Goal: Task Accomplishment & Management: Manage account settings

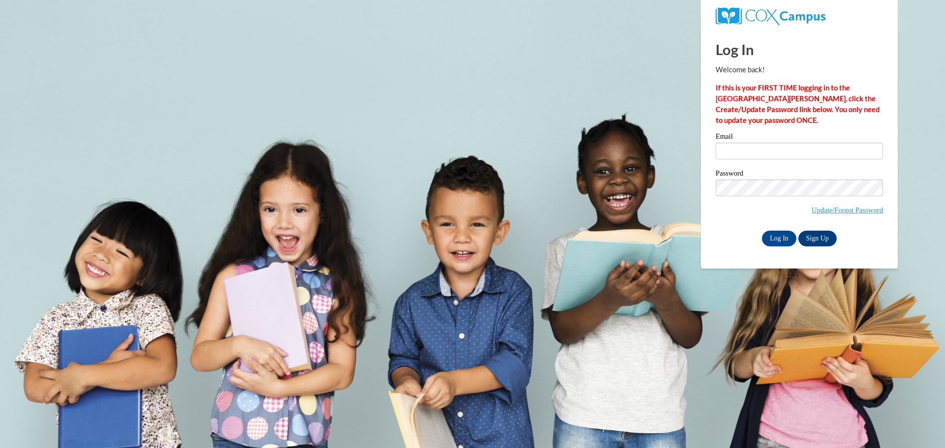
click at [731, 162] on div "Email" at bounding box center [799, 150] width 167 height 34
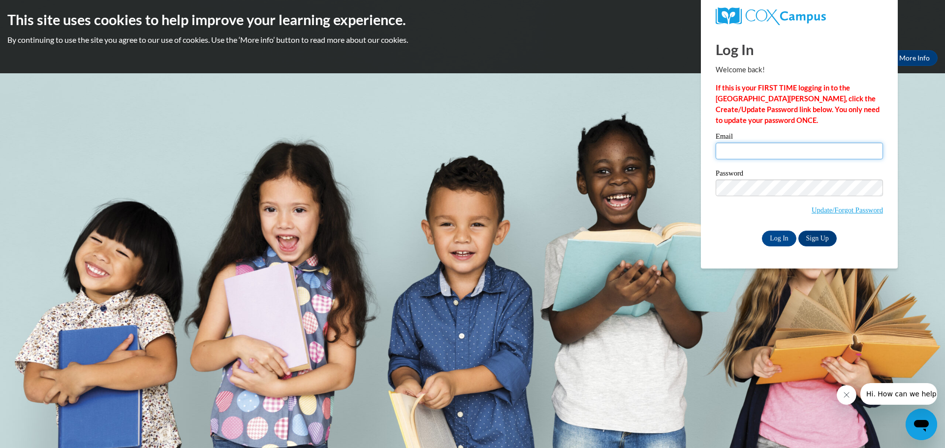
click at [735, 154] on input "Email" at bounding box center [799, 151] width 167 height 17
type input "[EMAIL_ADDRESS][DOMAIN_NAME]"
click at [817, 234] on link "Sign Up" at bounding box center [818, 239] width 38 height 16
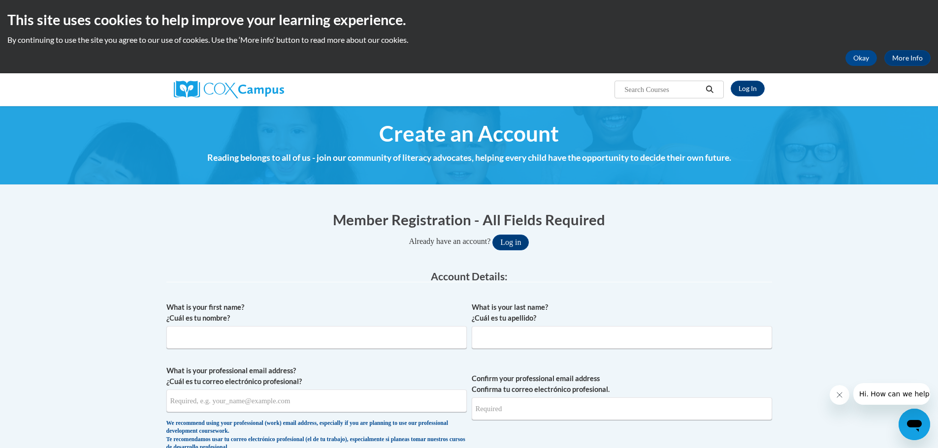
scroll to position [49, 0]
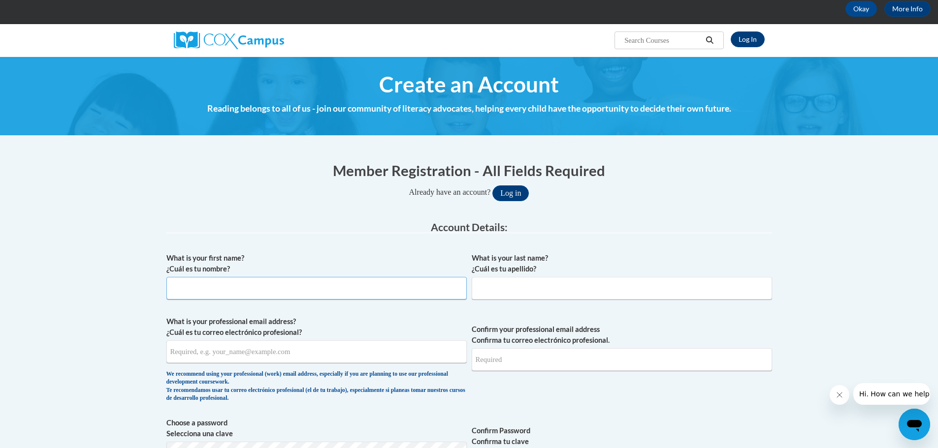
click at [207, 296] on input "What is your first name? ¿Cuál es tu nombre?" at bounding box center [316, 288] width 300 height 23
type input "[PERSON_NAME]"
type input "[EMAIL_ADDRESS][DOMAIN_NAME]"
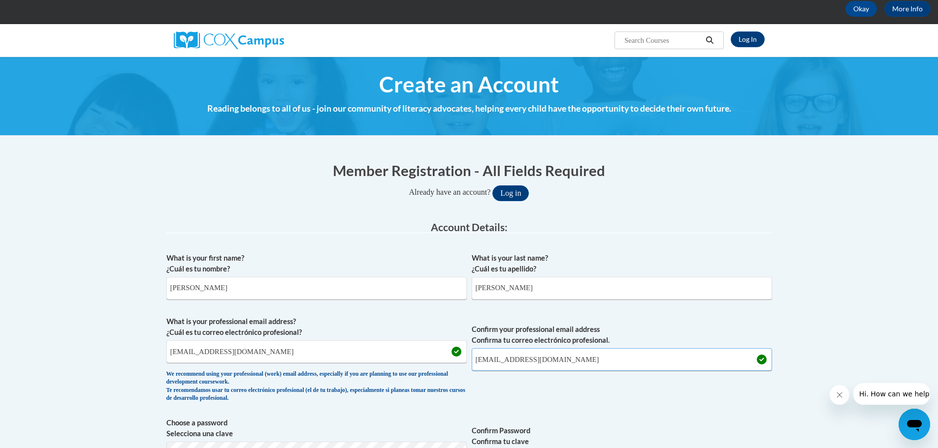
drag, startPoint x: 509, startPoint y: 370, endPoint x: 513, endPoint y: 367, distance: 5.3
click at [509, 370] on input "[EMAIL_ADDRESS][DOMAIN_NAME]" at bounding box center [622, 360] width 300 height 23
drag, startPoint x: 562, startPoint y: 365, endPoint x: 443, endPoint y: 375, distance: 119.5
click at [443, 375] on span "What is your professional email address? ¿Cuál es tu correo electrónico profesi…" at bounding box center [469, 362] width 606 height 91
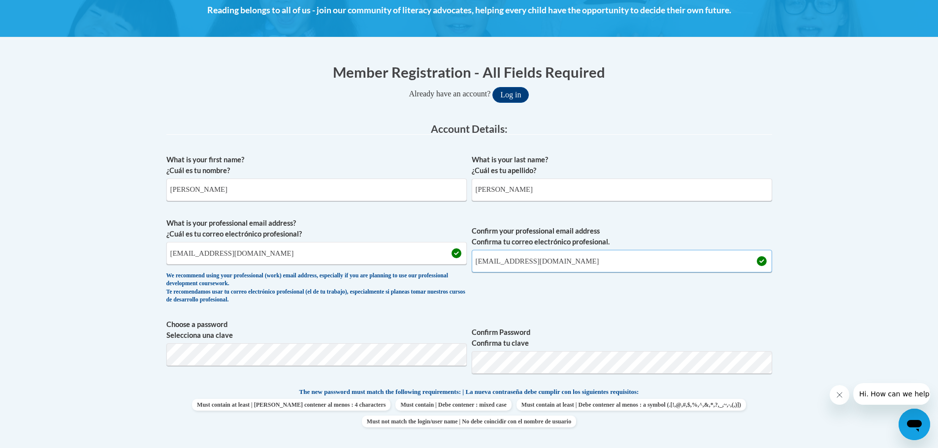
type input "[EMAIL_ADDRESS][DOMAIN_NAME]"
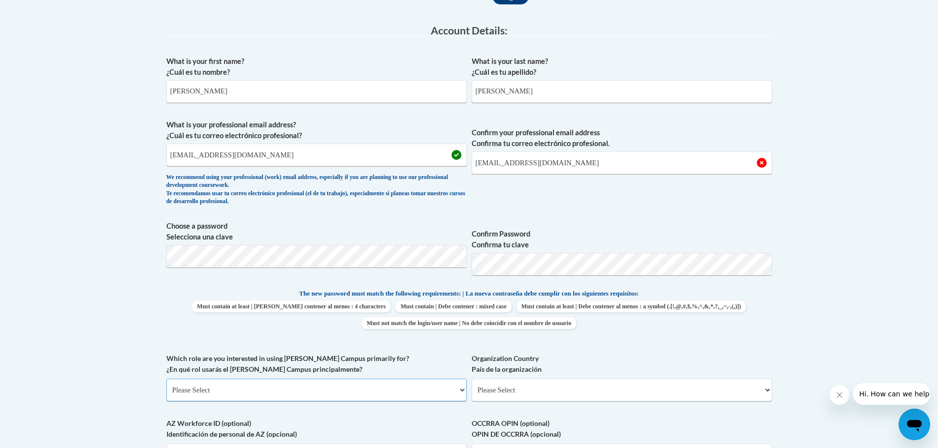
click at [212, 392] on select "Please Select College/University | Colegio/Universidad Community/Nonprofit Part…" at bounding box center [316, 390] width 300 height 23
select select "fbf2d438-af2f-41f8-98f1-81c410e29de3"
click at [166, 379] on select "Please Select College/University | Colegio/Universidad Community/Nonprofit Part…" at bounding box center [316, 390] width 300 height 23
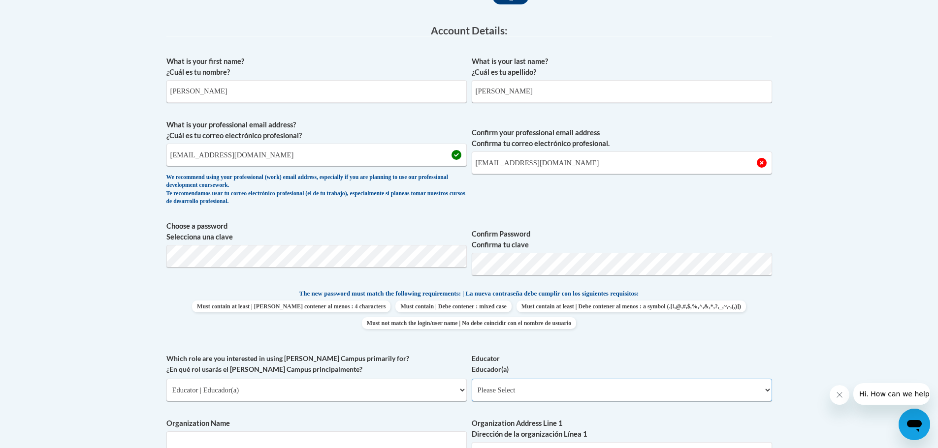
click at [504, 388] on select "Please Select Early Learning/Daycare Teacher/Family Home Care Provider | Maestr…" at bounding box center [622, 390] width 300 height 23
select select "d5fdb05a-b36c-4d60-97fa-9afceda7e903"
click at [472, 379] on select "Please Select Early Learning/Daycare Teacher/Family Home Care Provider | Maestr…" at bounding box center [622, 390] width 300 height 23
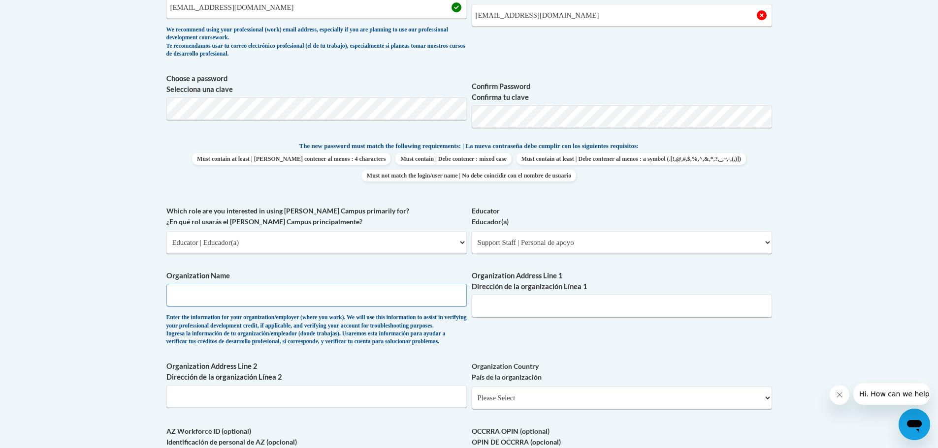
click at [192, 297] on input "Organization Name" at bounding box center [316, 295] width 300 height 23
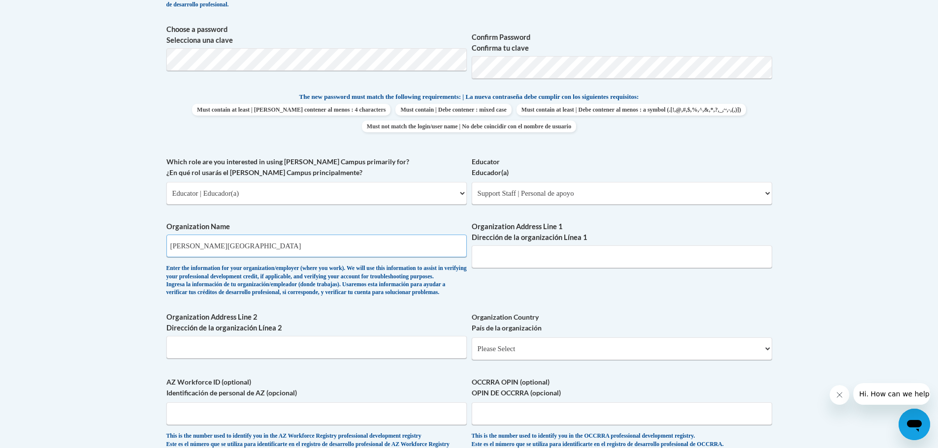
type input "Malone Elementary"
click at [515, 257] on input "Organization Address Line 1 Dirección de la organización Línea 1" at bounding box center [622, 257] width 300 height 23
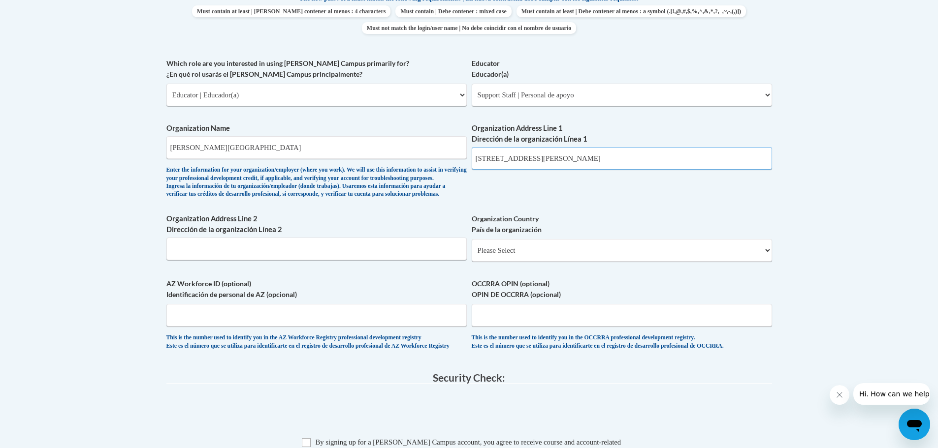
scroll to position [591, 0]
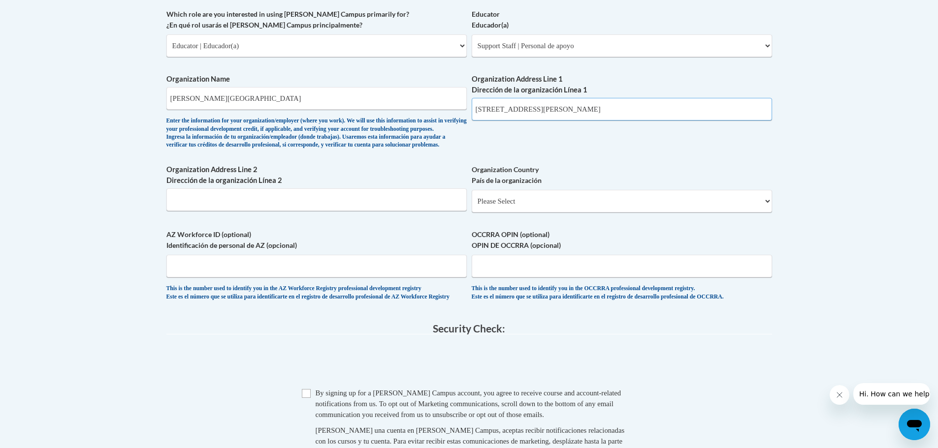
type input "505 Campbell street orescott wi 54021"
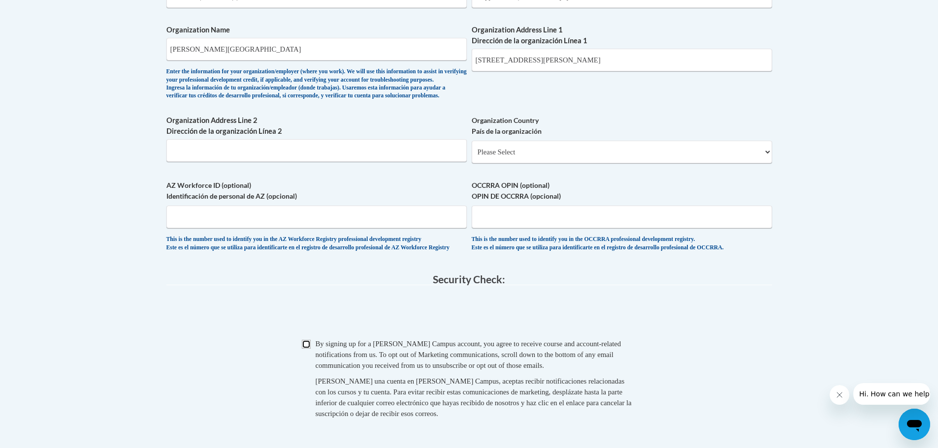
click at [308, 349] on input "Checkbox" at bounding box center [306, 344] width 9 height 9
checkbox input "true"
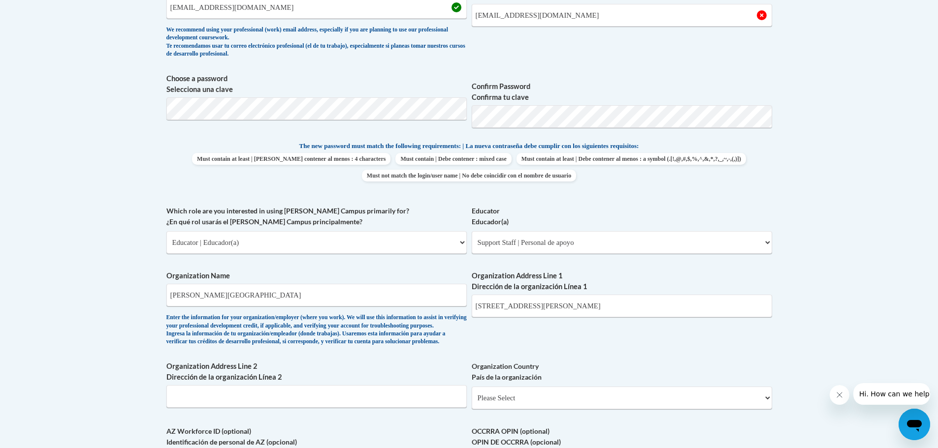
scroll to position [295, 0]
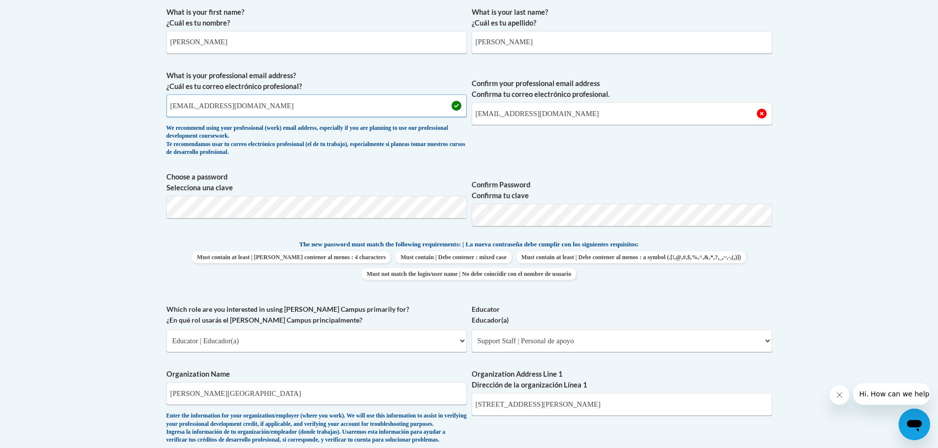
click at [272, 109] on input "kerrhome1@gmail.com" at bounding box center [316, 106] width 300 height 23
drag, startPoint x: 164, startPoint y: 101, endPoint x: 132, endPoint y: 105, distance: 32.2
click at [132, 105] on body "This site uses cookies to help improve your learning experience. By continuing …" at bounding box center [469, 383] width 938 height 1357
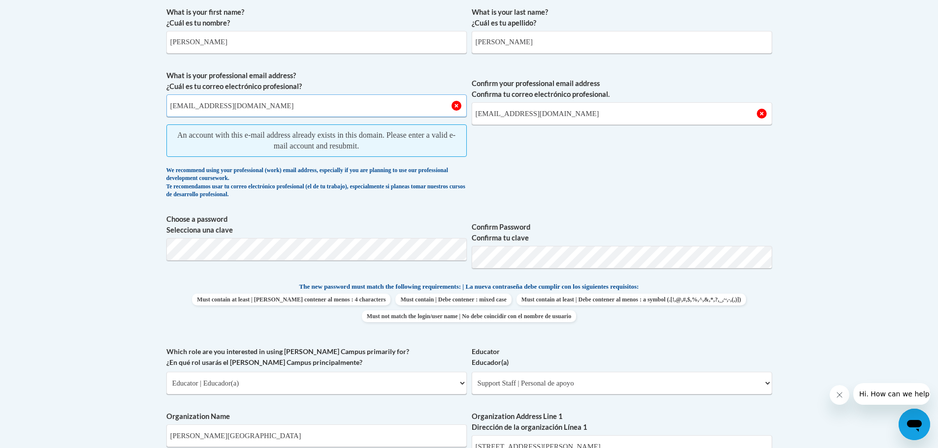
type input "[EMAIL_ADDRESS][DOMAIN_NAME]"
click at [543, 165] on span "Confirm your professional email address Confirma tu correo electrónico profesio…" at bounding box center [622, 136] width 300 height 133
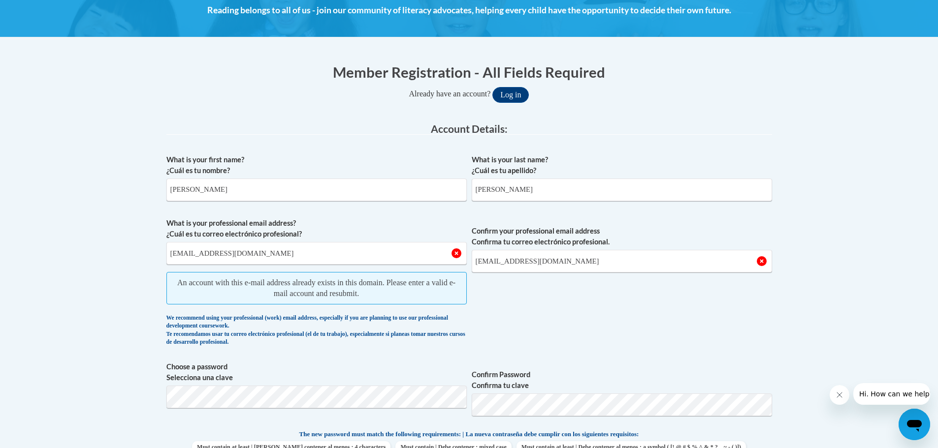
scroll to position [98, 0]
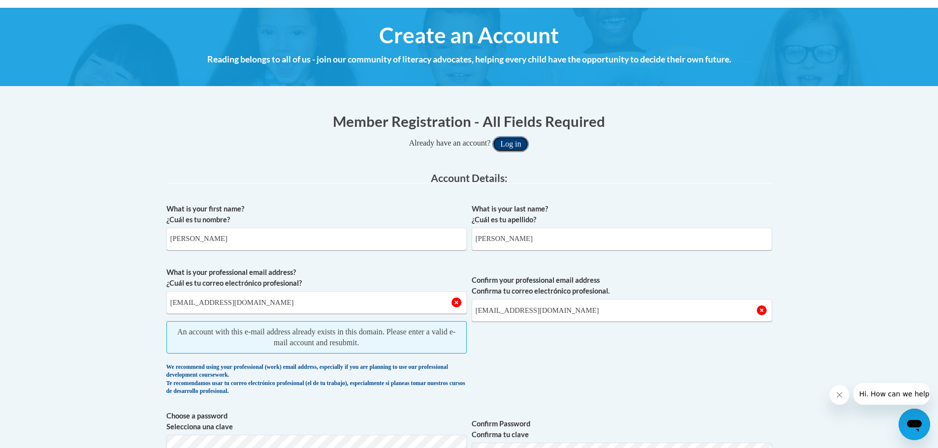
click at [514, 141] on button "Log in" at bounding box center [510, 144] width 36 height 16
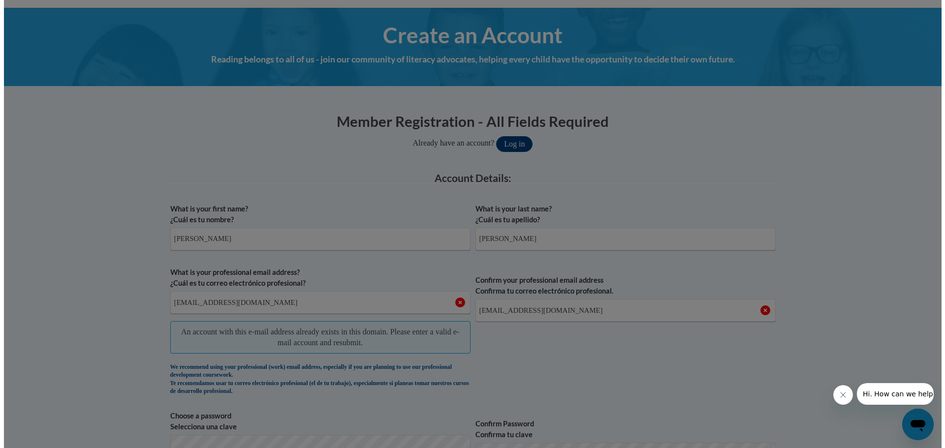
scroll to position [414, 0]
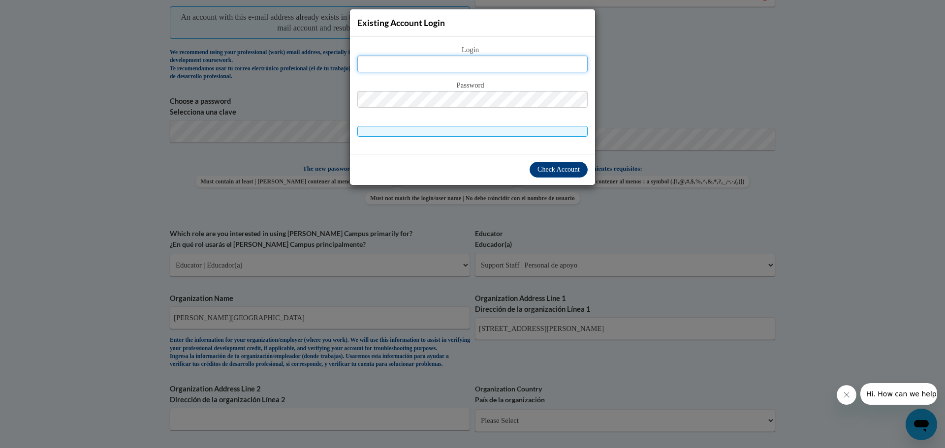
click at [372, 63] on input "text" at bounding box center [472, 64] width 230 height 17
type input "kerrm@prescott.k12.wi"
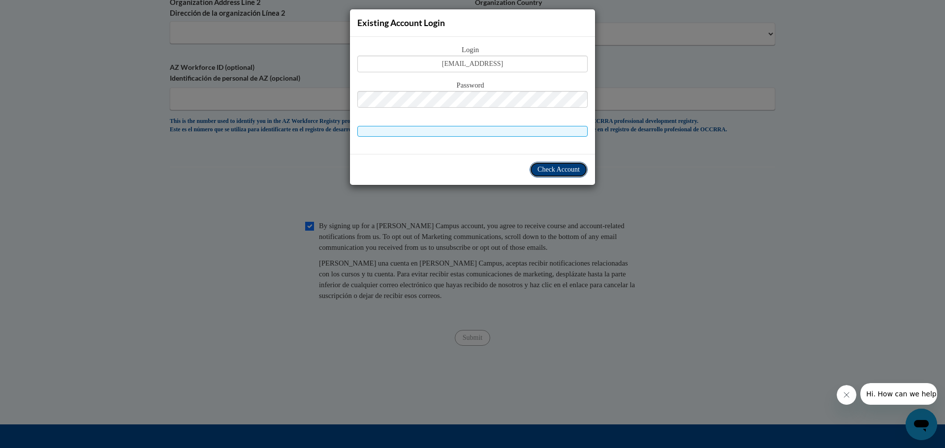
click at [553, 171] on span "Check Account" at bounding box center [559, 169] width 42 height 7
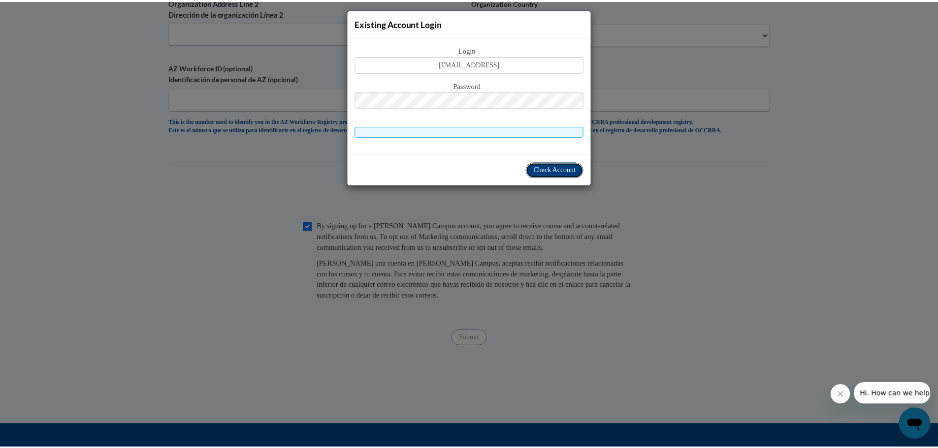
scroll to position [758, 0]
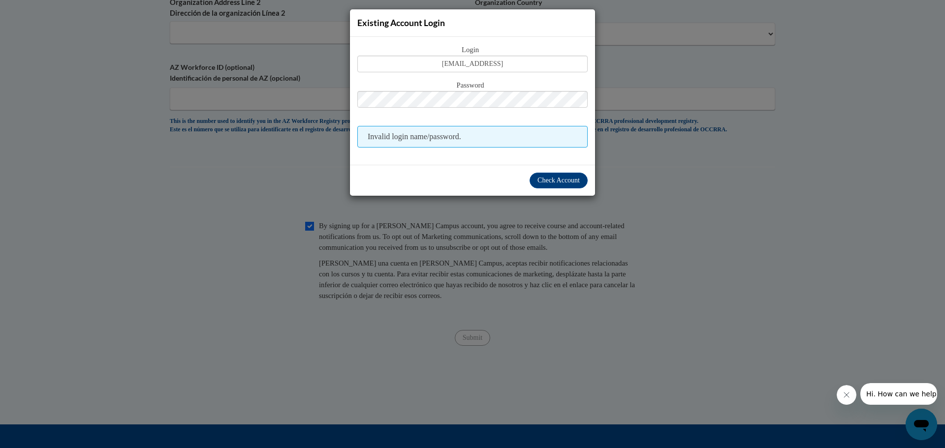
click at [159, 215] on div "Existing Account Login Login kerrm@prescott.k12.wi Password Invalid login name/…" at bounding box center [472, 224] width 945 height 448
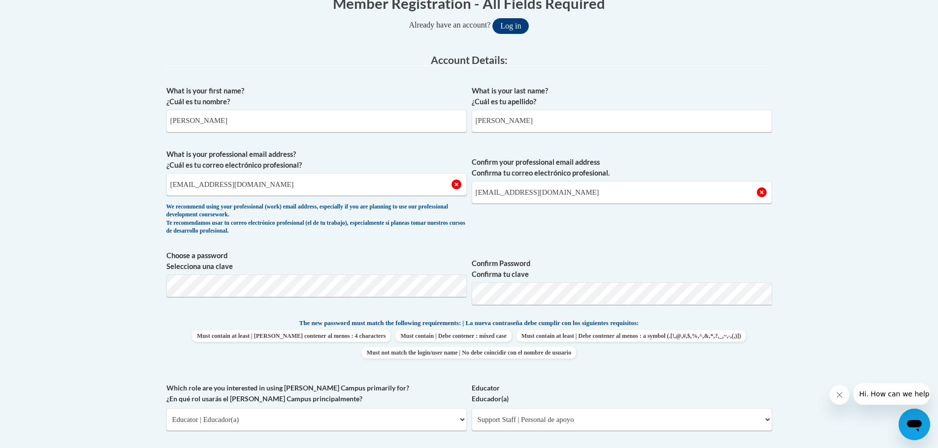
scroll to position [167, 0]
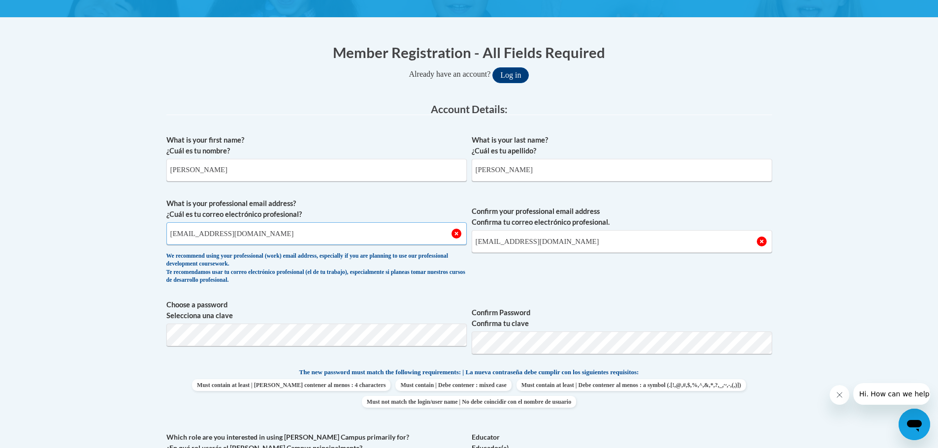
click at [456, 234] on input "kerrm@prescott.k12.wi.us" at bounding box center [316, 234] width 300 height 23
click at [456, 232] on input "kerrm@prescott.k12.wi.us" at bounding box center [316, 234] width 300 height 23
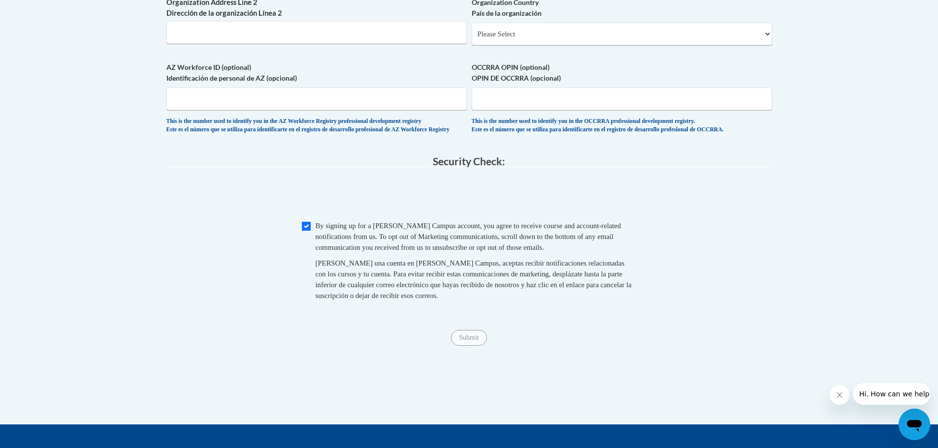
drag, startPoint x: 248, startPoint y: 237, endPoint x: 14, endPoint y: 233, distance: 233.9
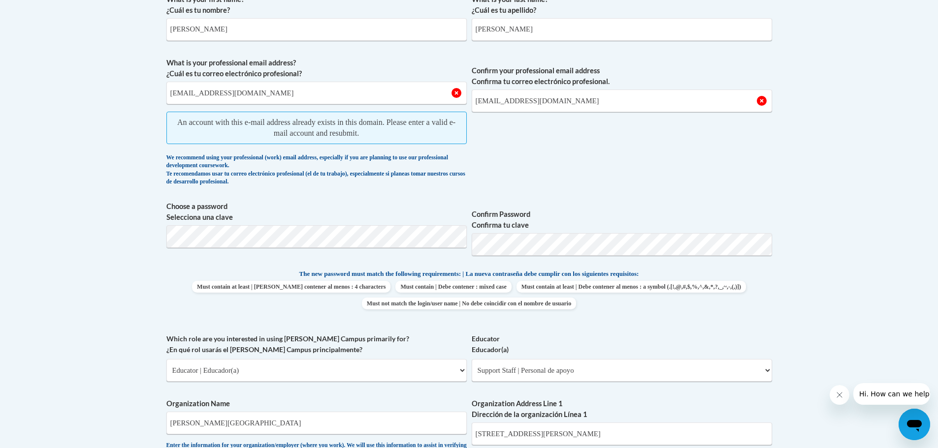
scroll to position [259, 0]
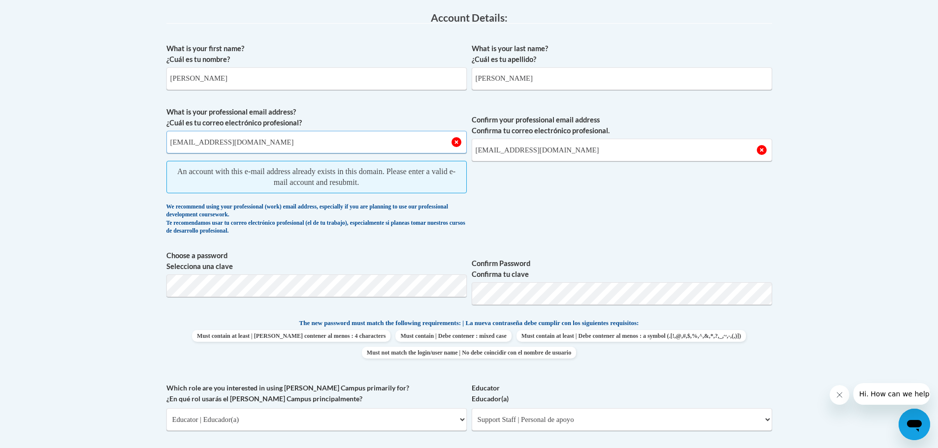
click at [276, 146] on input "[EMAIL_ADDRESS][DOMAIN_NAME]" at bounding box center [316, 142] width 300 height 23
drag, startPoint x: 273, startPoint y: 144, endPoint x: 162, endPoint y: 144, distance: 110.3
click at [162, 144] on div "Member Registration - All Fields Required Already have an account? Log in Prefe…" at bounding box center [469, 424] width 620 height 966
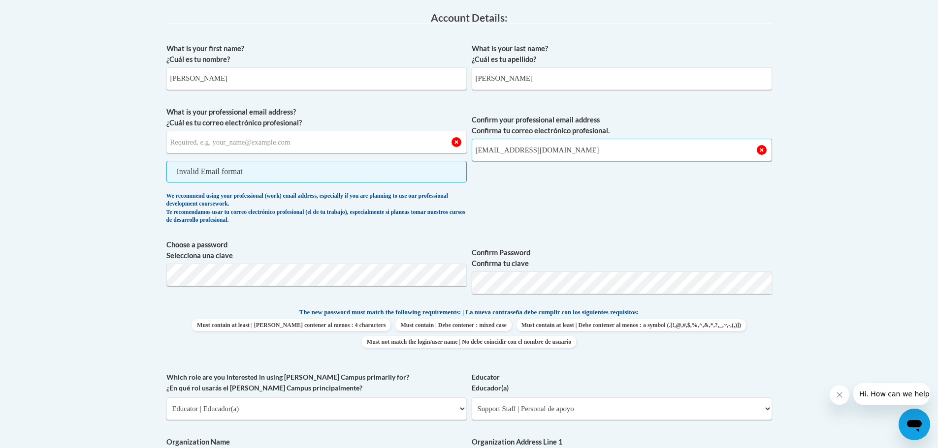
drag, startPoint x: 587, startPoint y: 154, endPoint x: 451, endPoint y: 139, distance: 136.7
click at [451, 140] on span "What is your professional email address? ¿Cuál es tu correo electrónico profesi…" at bounding box center [469, 168] width 606 height 123
click at [494, 198] on span "Confirm your professional email address Confirma tu correo electrónico profesio…" at bounding box center [622, 168] width 300 height 123
click at [183, 146] on input "What is your professional email address? ¿Cuál es tu correo electrónico profesi…" at bounding box center [316, 142] width 300 height 23
click at [114, 188] on body "This site uses cookies to help improve your learning experience. By continuing …" at bounding box center [469, 435] width 938 height 1389
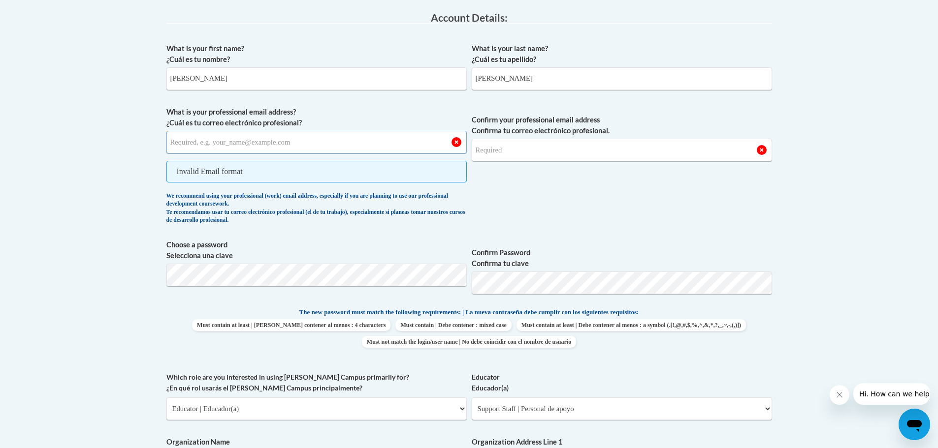
click at [198, 137] on input "What is your professional email address? ¿Cuál es tu correo electrónico profesi…" at bounding box center [316, 142] width 300 height 23
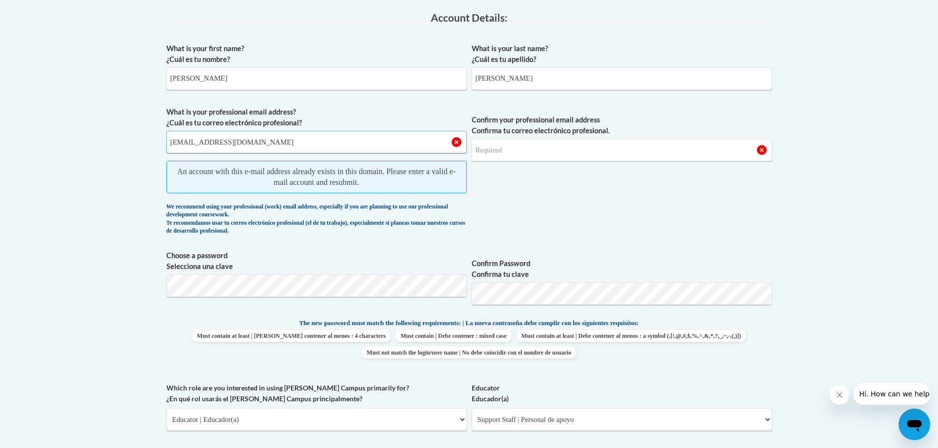
type input "[EMAIL_ADDRESS][DOMAIN_NAME]"
click at [501, 154] on input "Confirm your professional email address Confirma tu correo electrónico profesio…" at bounding box center [622, 150] width 300 height 23
type input "[EMAIL_ADDRESS][DOMAIN_NAME]"
click at [602, 243] on div "What is your first name? ¿Cuál es tu nombre? Megan What is your last name? ¿Cuá…" at bounding box center [469, 361] width 606 height 647
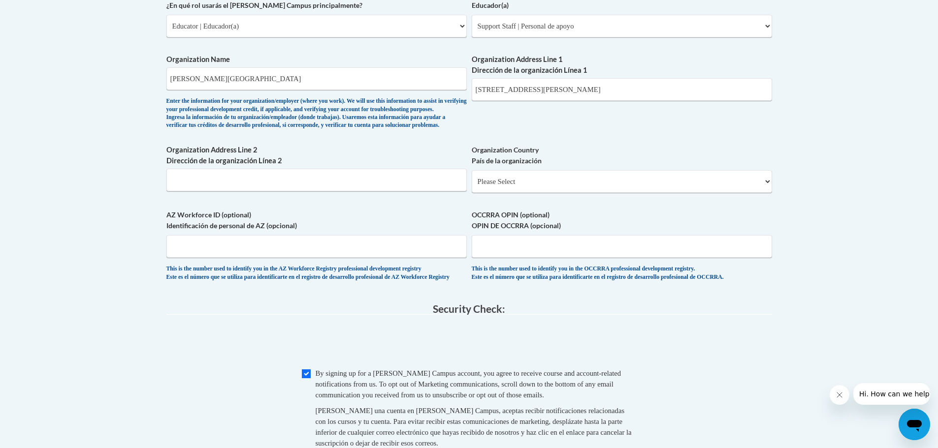
scroll to position [899, 0]
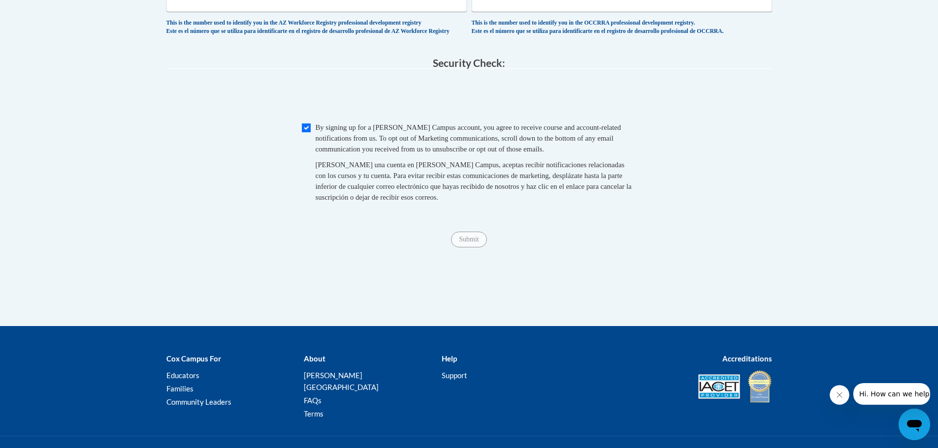
click at [472, 243] on span "Submit" at bounding box center [468, 239] width 35 height 8
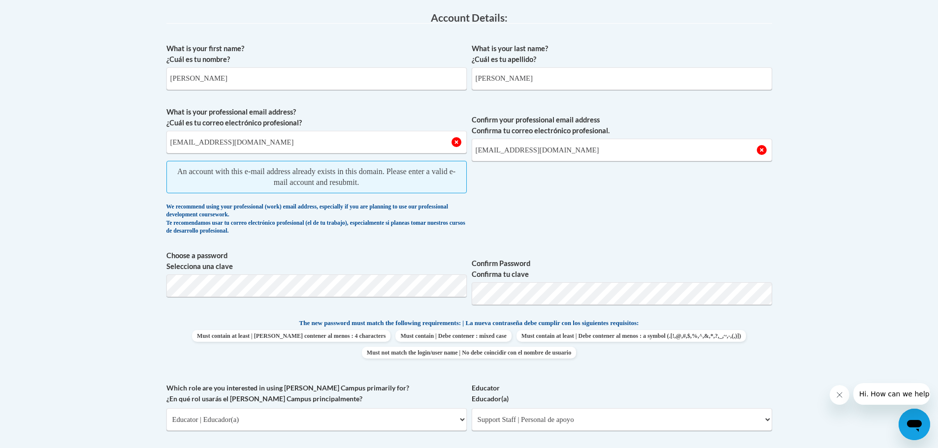
scroll to position [210, 0]
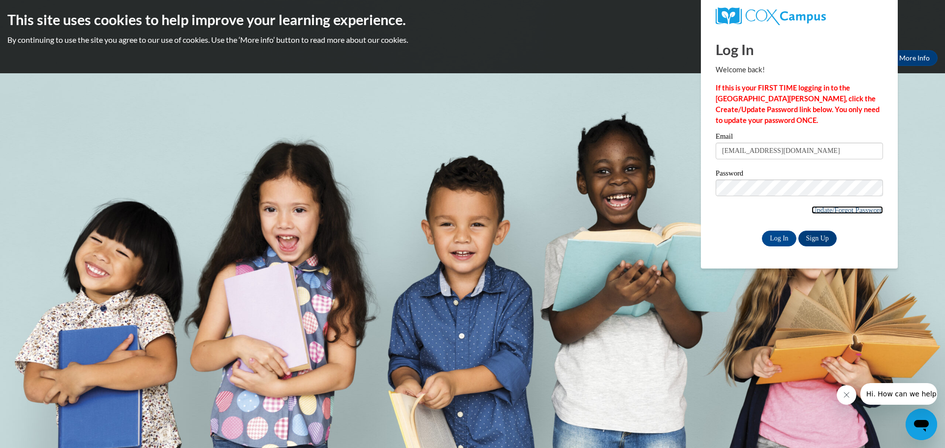
click at [833, 210] on link "Update/Forgot Password" at bounding box center [847, 210] width 71 height 8
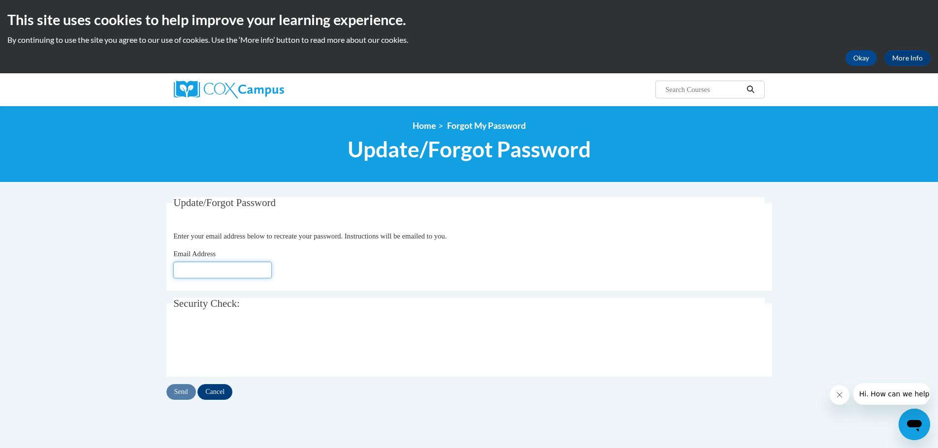
click at [206, 267] on input "Email Address" at bounding box center [222, 270] width 98 height 17
type input "[EMAIL_ADDRESS][DOMAIN_NAME]"
click at [214, 392] on input "Cancel" at bounding box center [214, 392] width 35 height 16
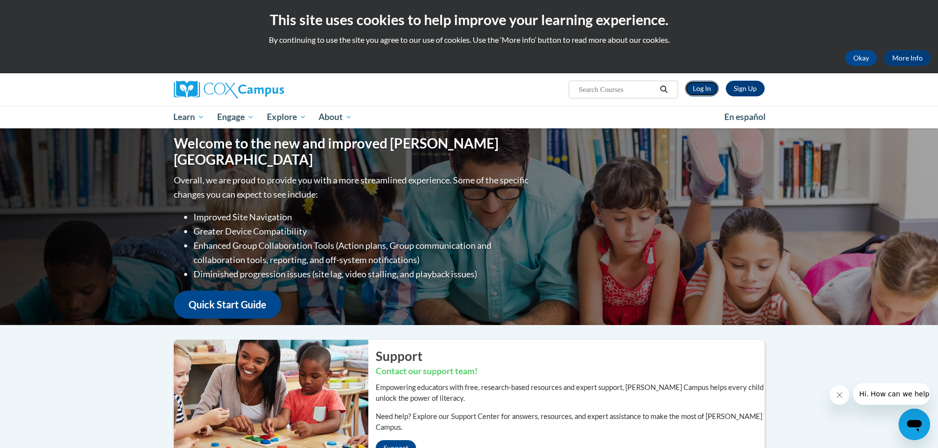
click at [710, 87] on link "Log In" at bounding box center [702, 89] width 34 height 16
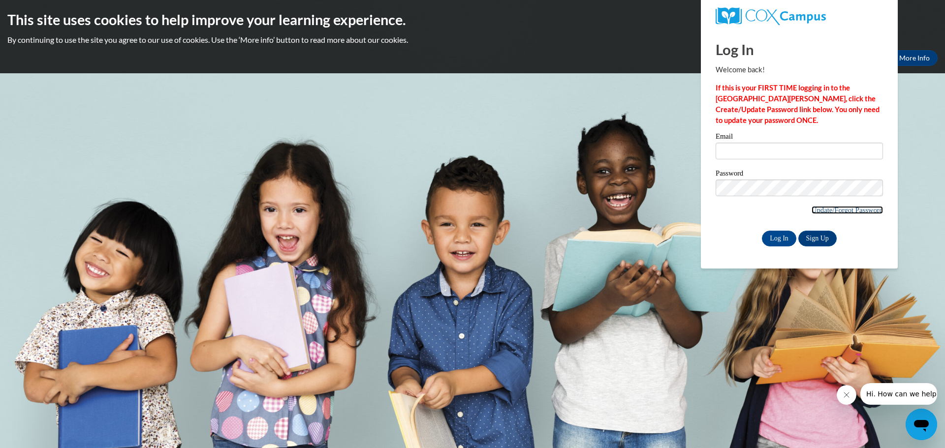
click at [820, 213] on link "Update/Forgot Password" at bounding box center [847, 210] width 71 height 8
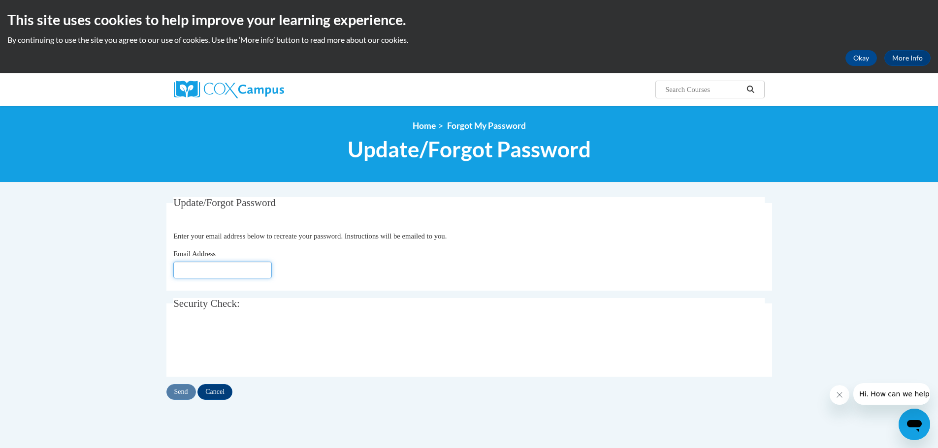
click at [189, 269] on input "Email Address" at bounding box center [222, 270] width 98 height 17
type input "kerrm@prescott.k12.wi.us"
click at [181, 390] on input "Send" at bounding box center [181, 392] width 30 height 16
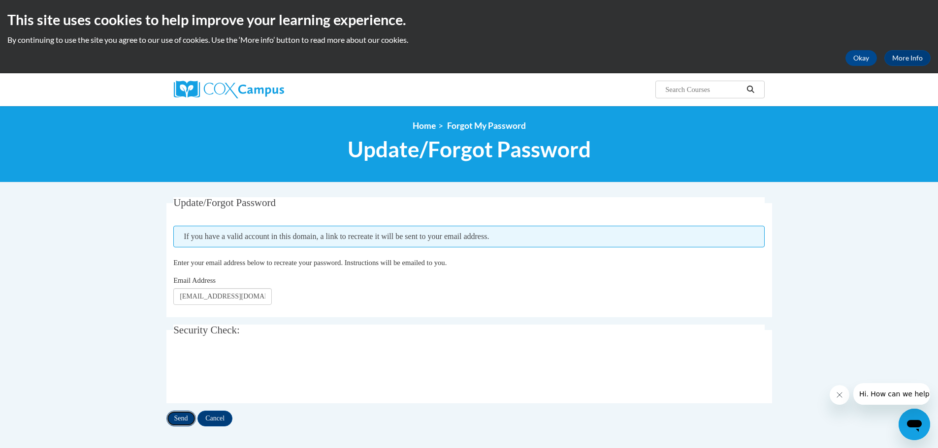
click at [181, 416] on input "Send" at bounding box center [181, 419] width 30 height 16
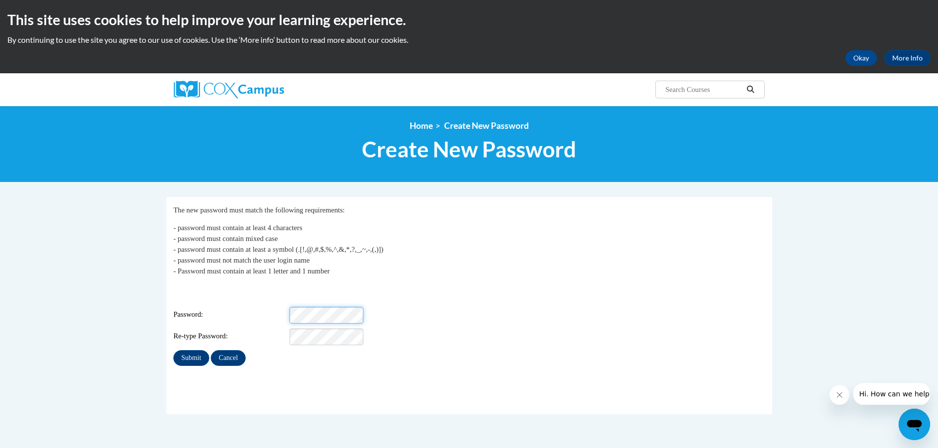
click at [302, 299] on div "Login: [EMAIL_ADDRESS][DOMAIN_NAME] Password: Re-type Password:" at bounding box center [468, 315] width 591 height 62
click at [342, 319] on div "Login: [EMAIL_ADDRESS][DOMAIN_NAME] Password: Re-type Password:" at bounding box center [468, 315] width 591 height 62
click at [186, 352] on input "Submit" at bounding box center [190, 359] width 35 height 16
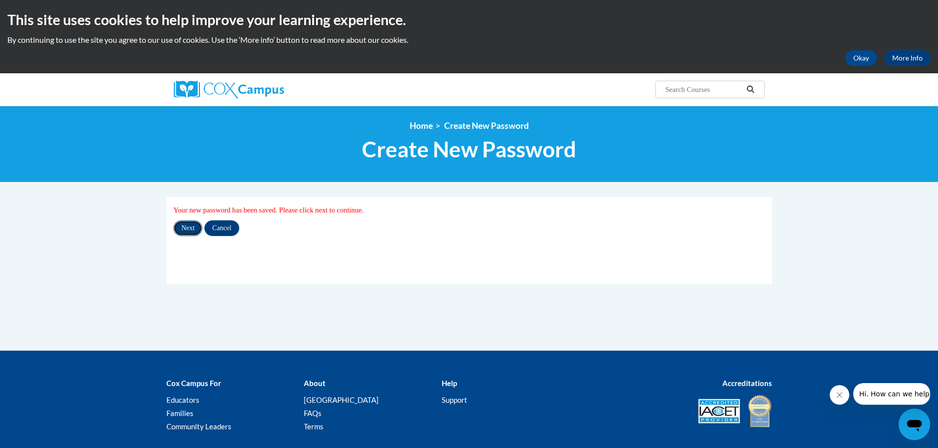
click at [192, 228] on input "Next" at bounding box center [187, 229] width 29 height 16
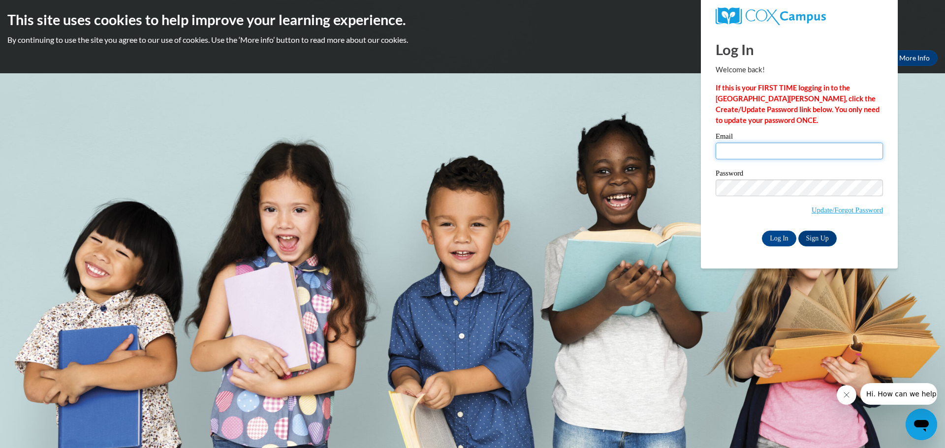
click at [750, 153] on input "Email" at bounding box center [799, 151] width 167 height 17
type input "[EMAIL_ADDRESS][DOMAIN_NAME]"
click at [773, 234] on input "Log In" at bounding box center [779, 239] width 34 height 16
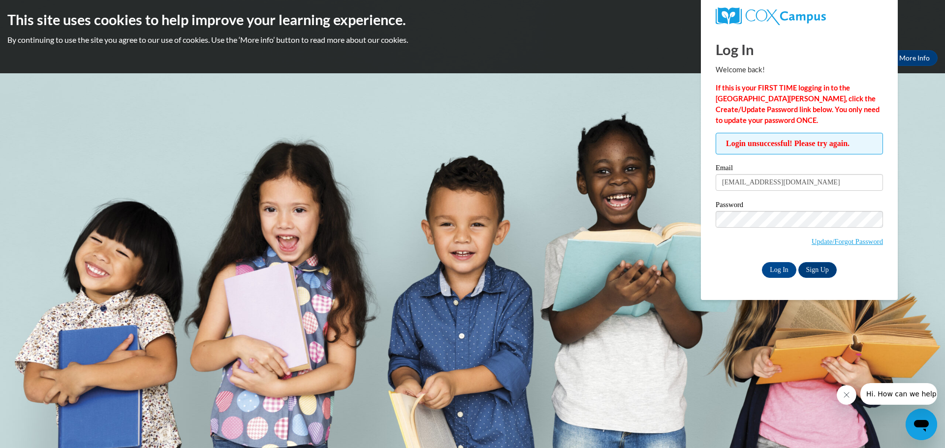
click at [761, 148] on span "Login unsuccessful! Please try again." at bounding box center [799, 144] width 167 height 22
click at [777, 141] on span "Login unsuccessful! Please try again." at bounding box center [799, 144] width 167 height 22
click at [817, 269] on link "Sign Up" at bounding box center [818, 270] width 38 height 16
click at [739, 148] on span "Login unsuccessful! Please try again." at bounding box center [799, 144] width 167 height 22
click at [777, 269] on input "Log In" at bounding box center [779, 270] width 34 height 16
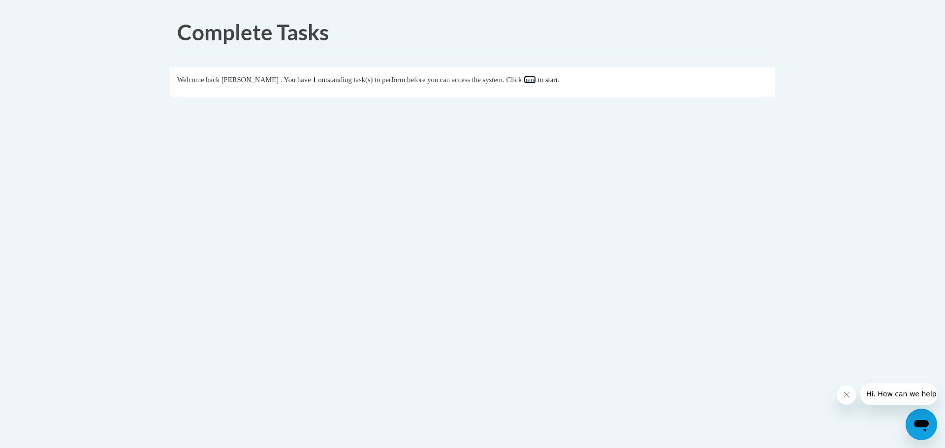
click at [536, 81] on link "here" at bounding box center [530, 80] width 12 height 8
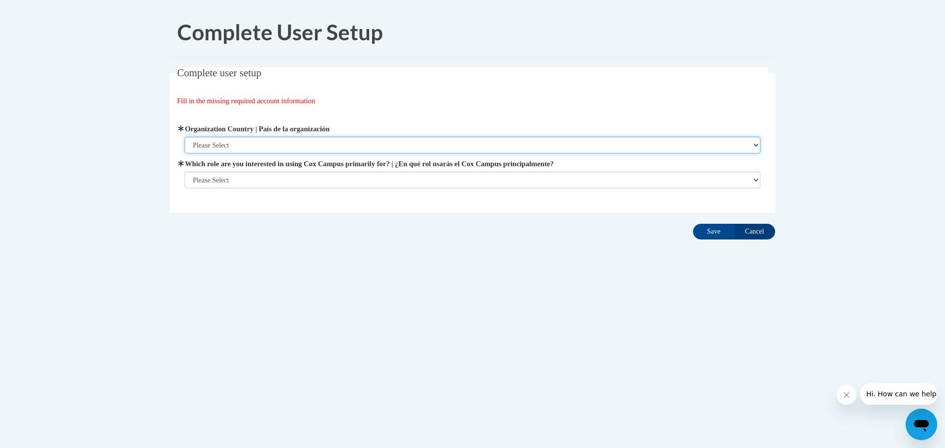
click at [211, 142] on select "Please Select [GEOGRAPHIC_DATA] | [GEOGRAPHIC_DATA] Outside of [GEOGRAPHIC_DATA…" at bounding box center [473, 145] width 576 height 17
select select "ad49bcad-a171-4b2e-b99c-48b446064914"
click at [185, 137] on select "Please Select [GEOGRAPHIC_DATA] | [GEOGRAPHIC_DATA] Outside of [GEOGRAPHIC_DATA…" at bounding box center [473, 145] width 576 height 17
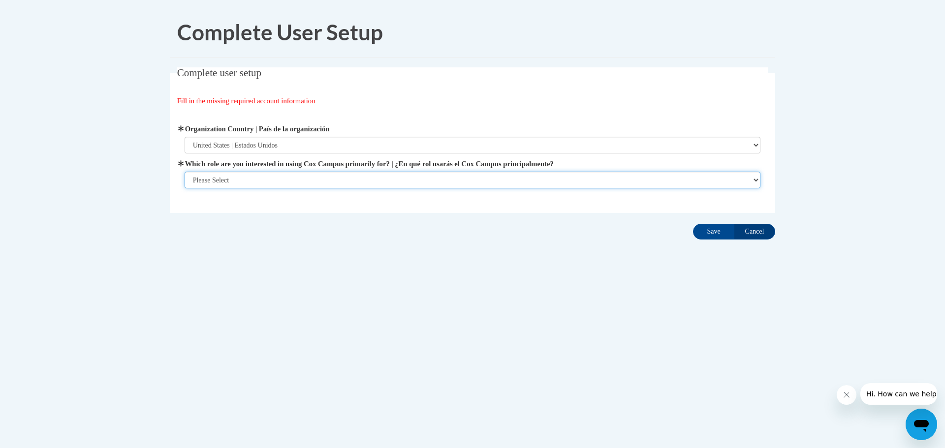
click at [224, 180] on select "Please Select College/University | Colegio/Universidad Community/Nonprofit Part…" at bounding box center [473, 180] width 576 height 17
select select "fbf2d438-af2f-41f8-98f1-81c410e29de3"
click at [185, 189] on select "Please Select College/University | Colegio/Universidad Community/Nonprofit Part…" at bounding box center [473, 180] width 576 height 17
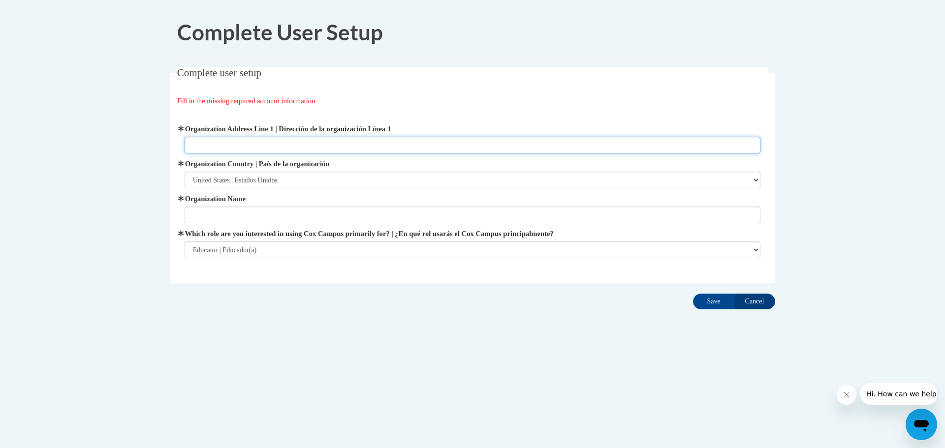
click at [208, 140] on input "Organization Address Line 1 | Dirección de la organización Línea 1" at bounding box center [473, 145] width 576 height 17
type input "[STREET_ADDRESS][PERSON_NAME]"
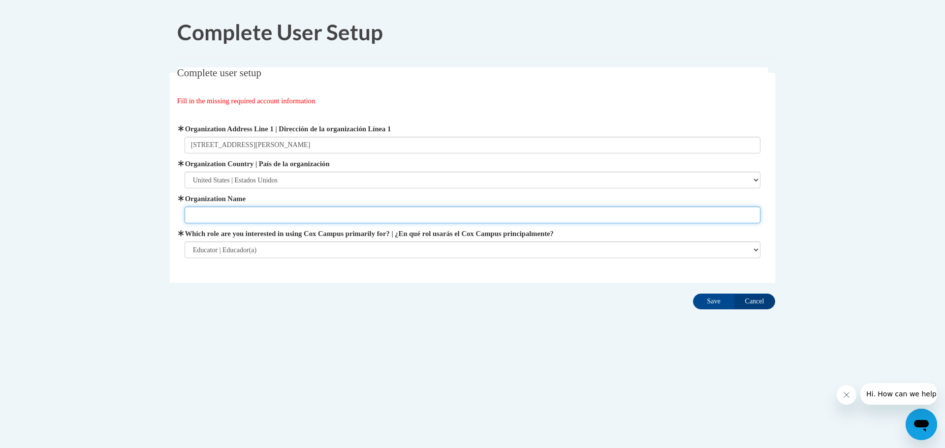
click at [200, 222] on input "Organization Name" at bounding box center [473, 215] width 576 height 17
type input "M"
type input "Prescott Public Schools"
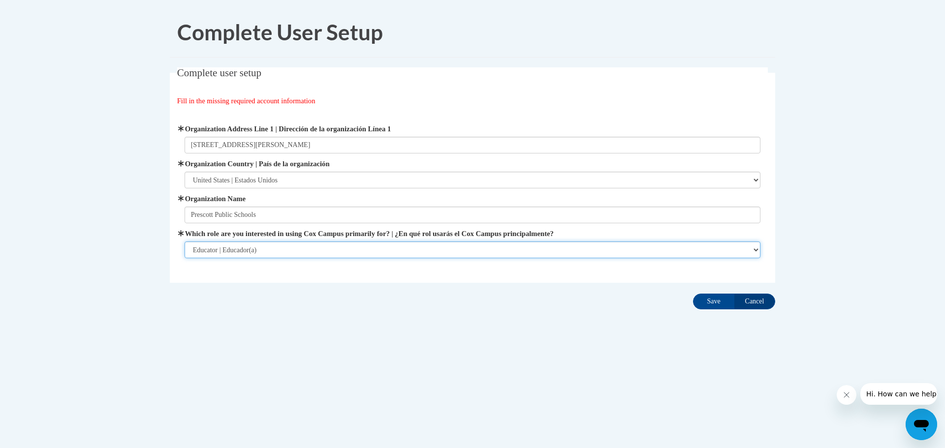
click at [246, 252] on select "Please Select College/University | Colegio/Universidad Community/Nonprofit Part…" at bounding box center [473, 250] width 576 height 17
click at [185, 242] on select "Please Select College/University | Colegio/Universidad Community/Nonprofit Part…" at bounding box center [473, 250] width 576 height 17
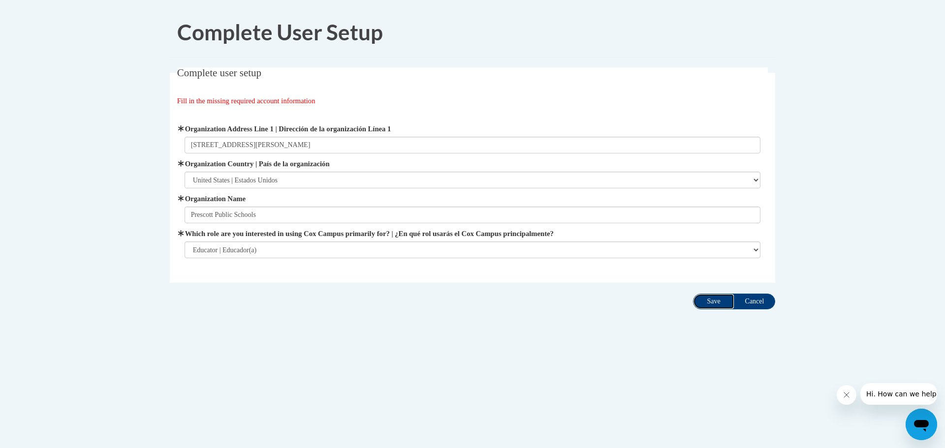
click at [711, 297] on input "Save" at bounding box center [713, 302] width 41 height 16
